Goal: Check status

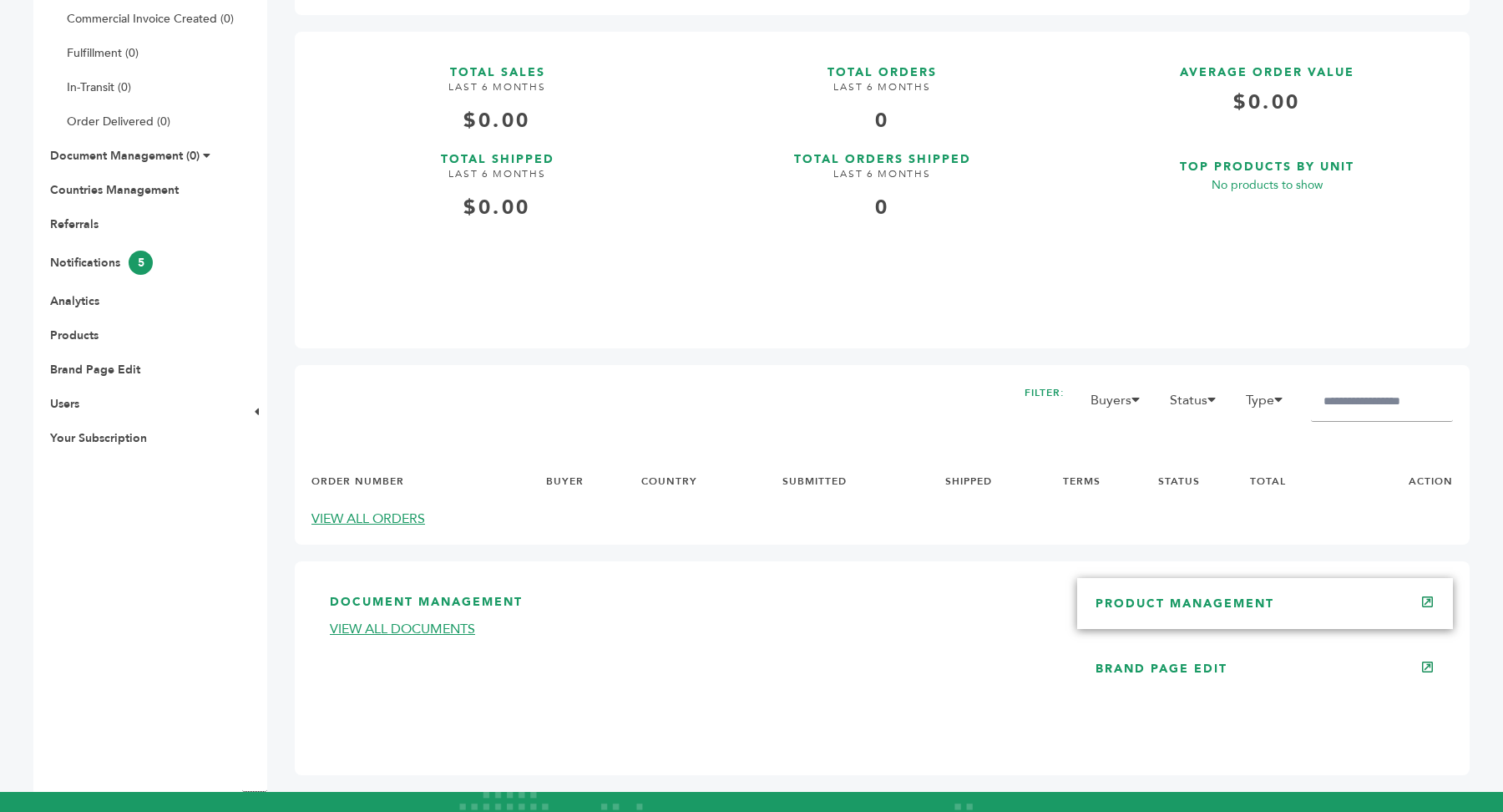
scroll to position [60, 0]
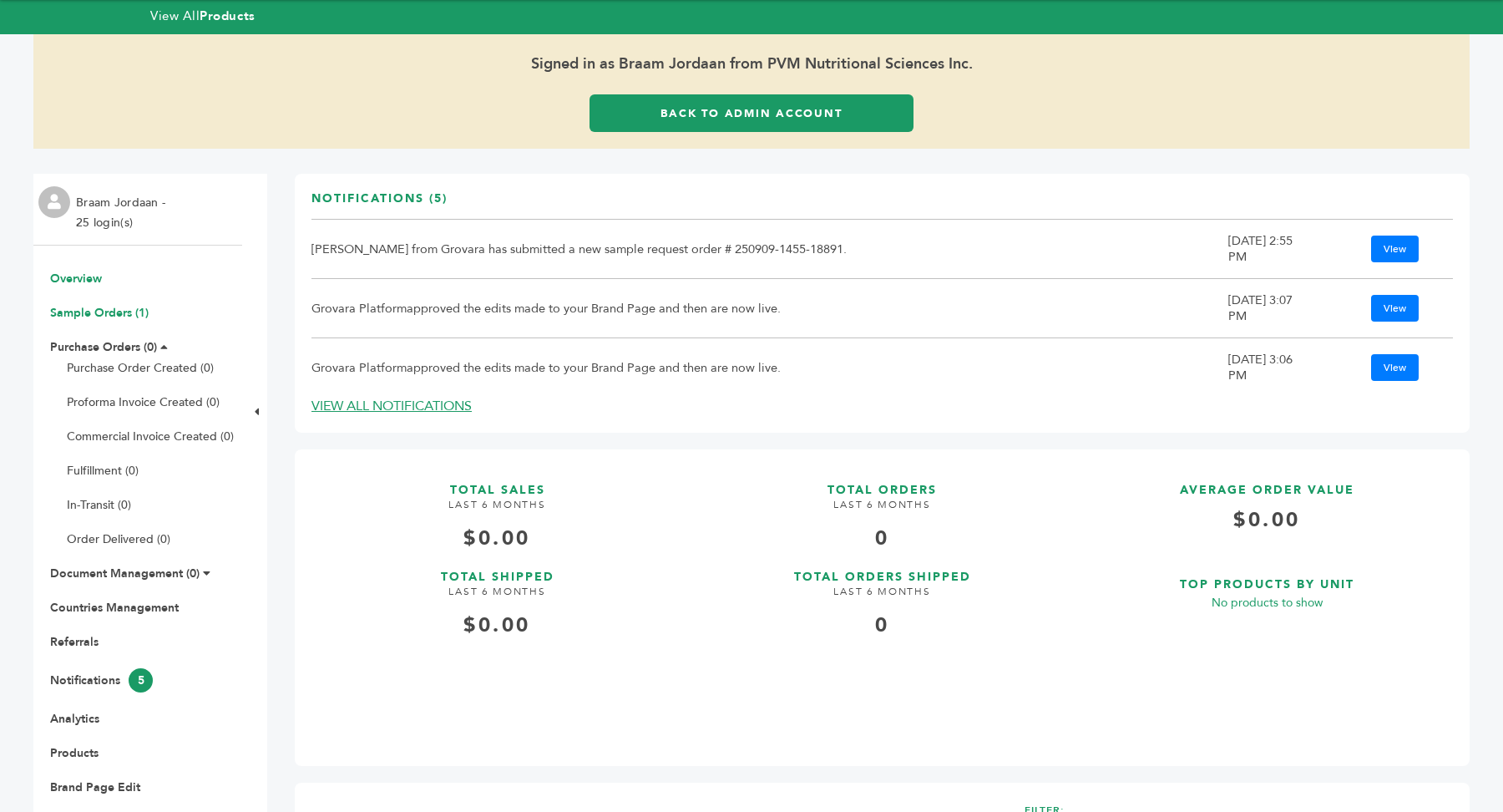
click at [96, 311] on link "Sample Orders (1)" at bounding box center [100, 312] width 99 height 16
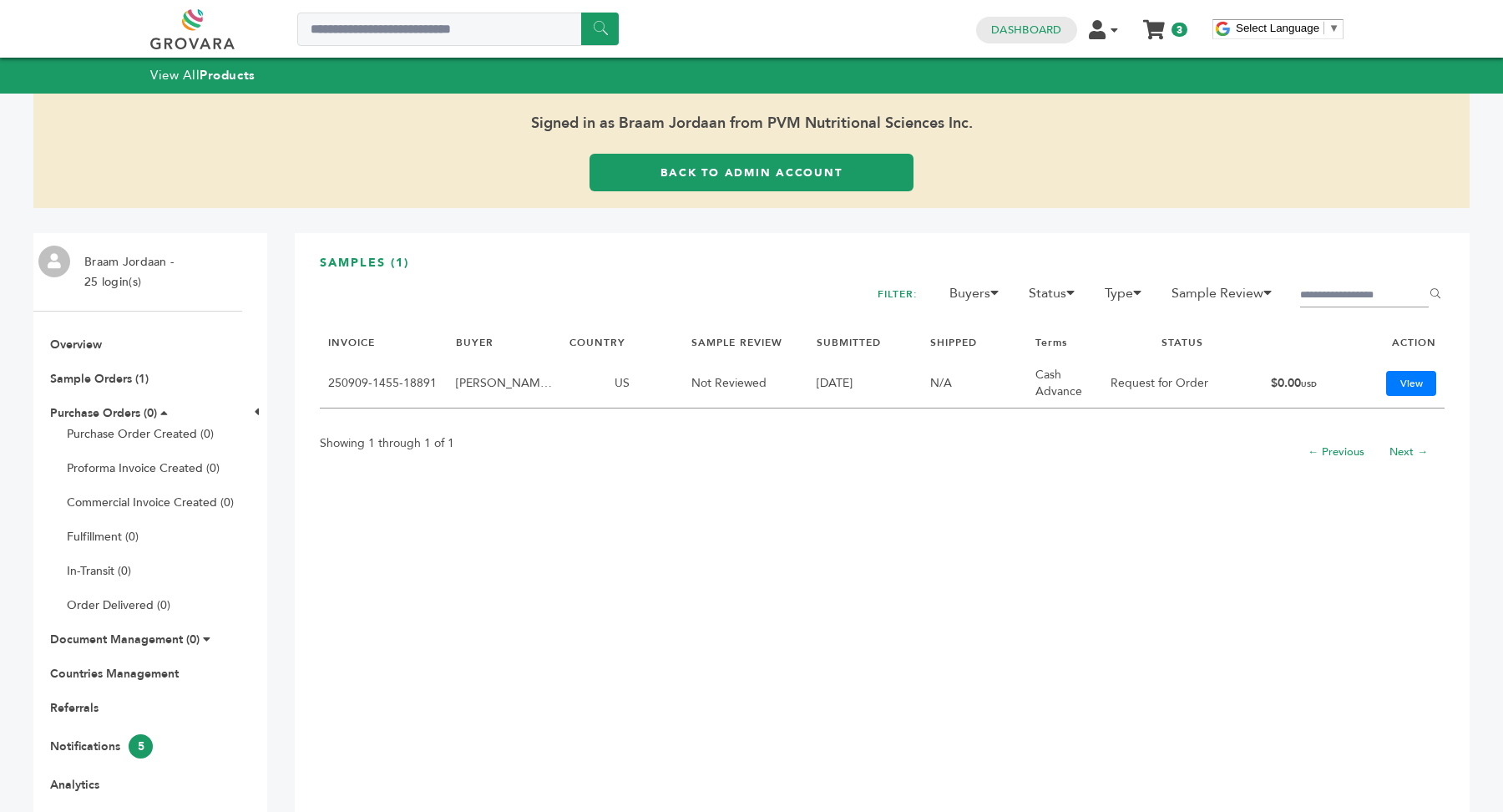
click at [929, 376] on td "N/A" at bounding box center [974, 383] width 105 height 50
click at [1419, 381] on link "View" at bounding box center [1411, 383] width 50 height 25
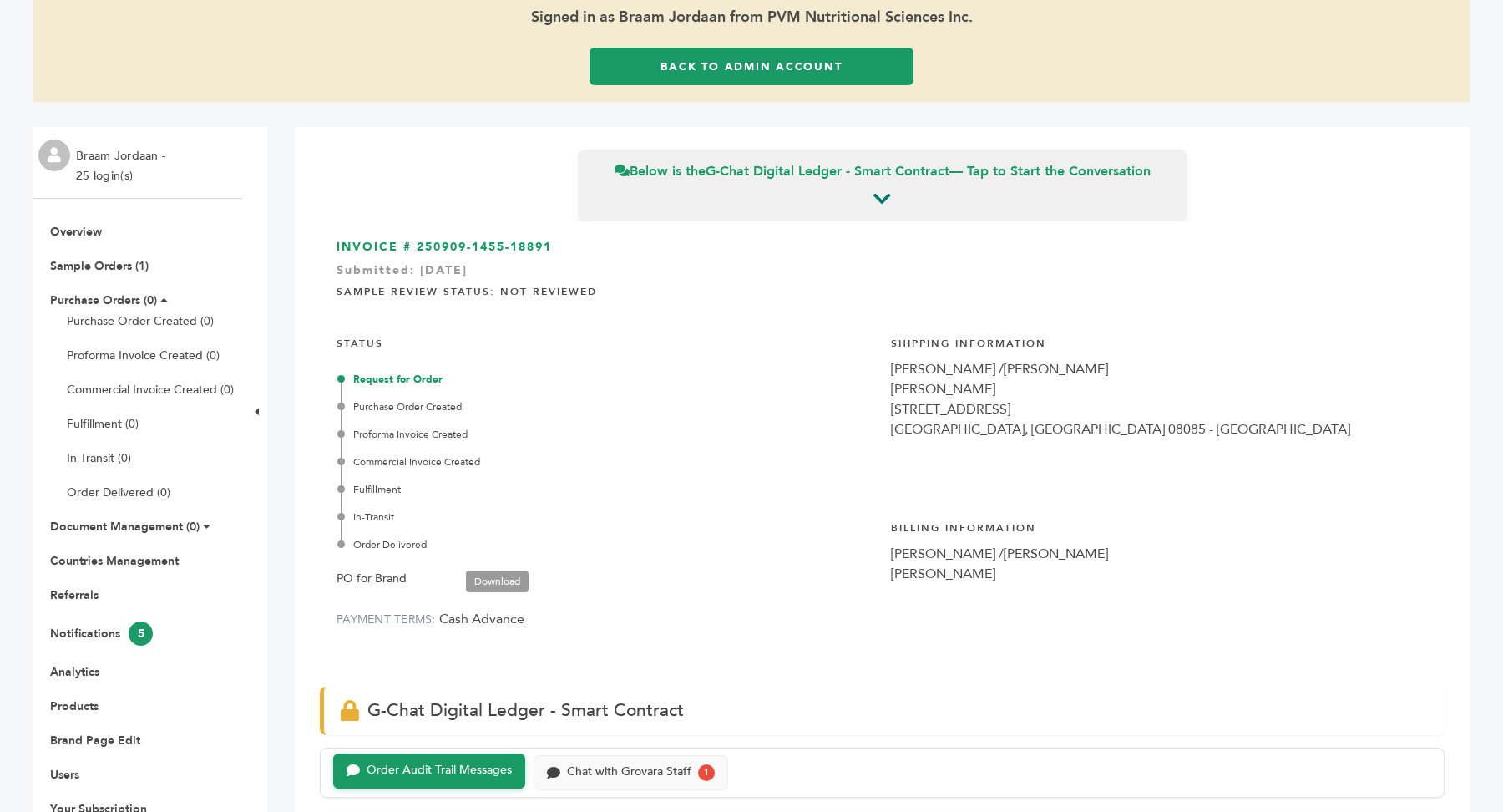
scroll to position [104, 0]
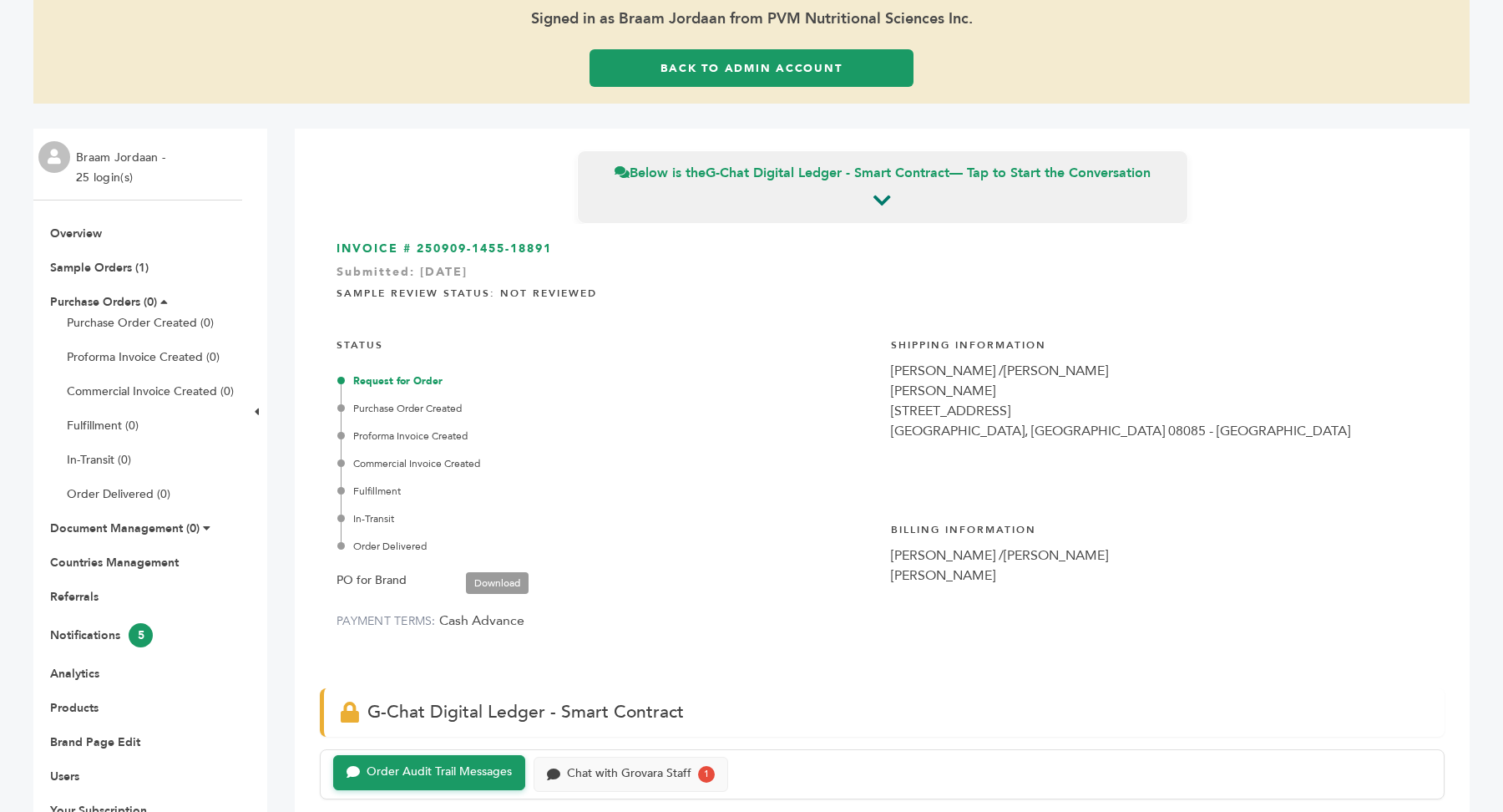
click at [734, 65] on link "Back to Admin Account" at bounding box center [752, 68] width 324 height 38
